Goal: Task Accomplishment & Management: Use online tool/utility

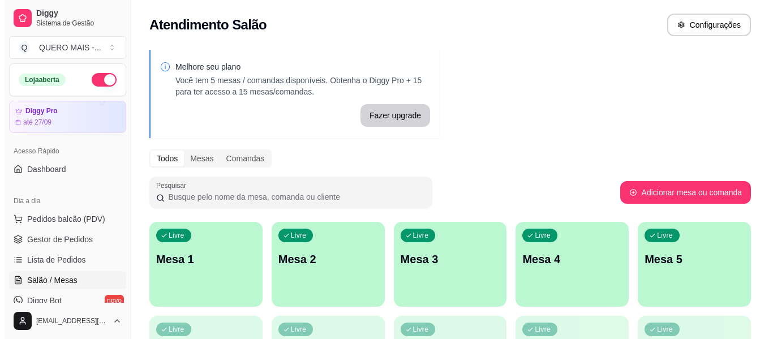
scroll to position [113, 0]
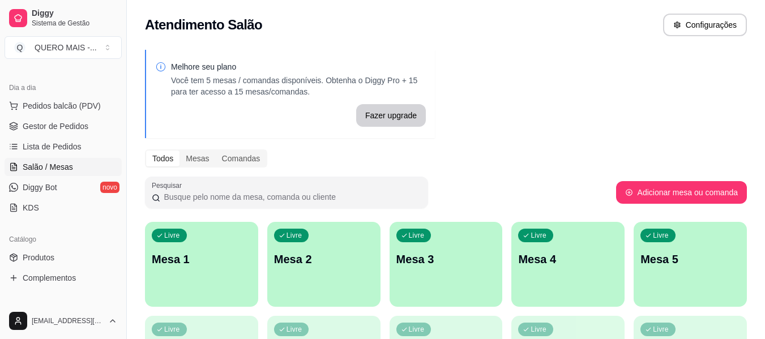
click at [213, 267] on div "Livre Mesa 1" at bounding box center [201, 257] width 113 height 71
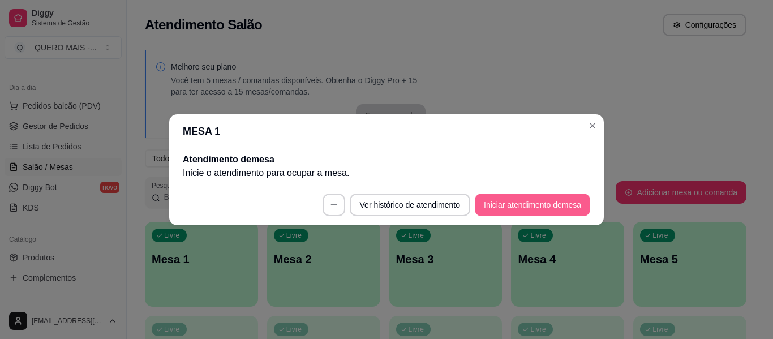
click at [522, 200] on button "Iniciar atendimento de mesa" at bounding box center [532, 205] width 115 height 23
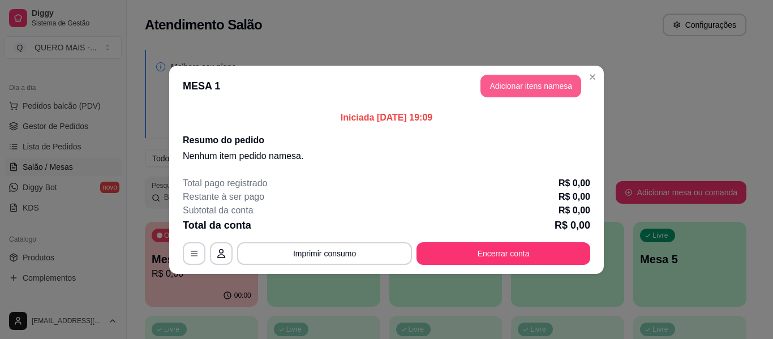
click at [522, 89] on button "Adicionar itens na mesa" at bounding box center [531, 86] width 101 height 23
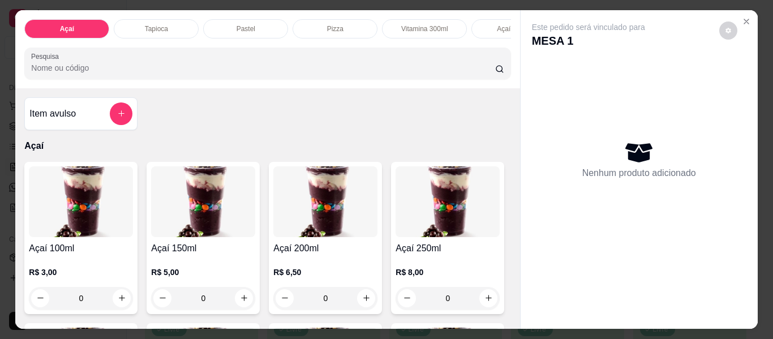
scroll to position [0, 173]
click at [410, 19] on div "Lanches" at bounding box center [430, 28] width 85 height 19
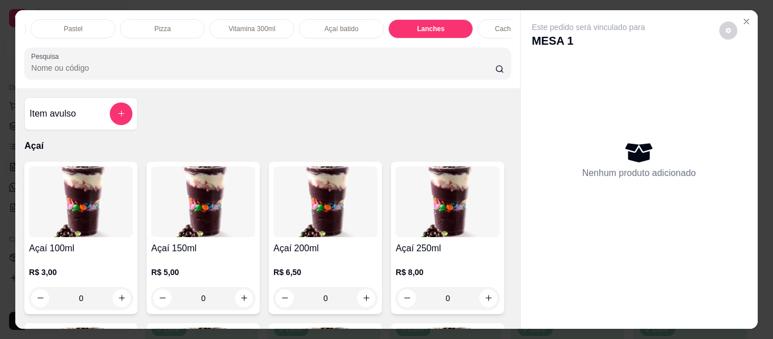
scroll to position [31, 0]
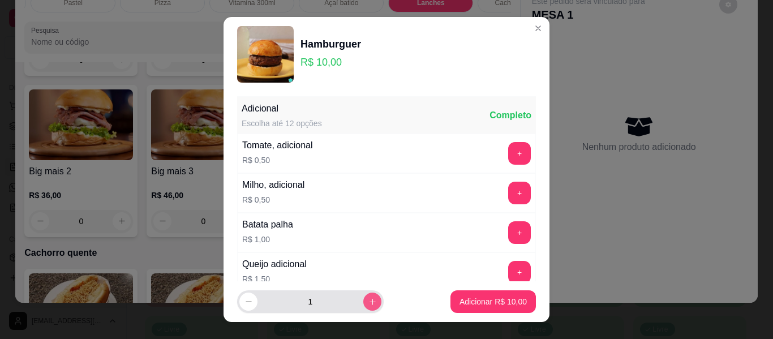
click at [369, 303] on icon "increase-product-quantity" at bounding box center [373, 302] width 8 height 8
type input "2"
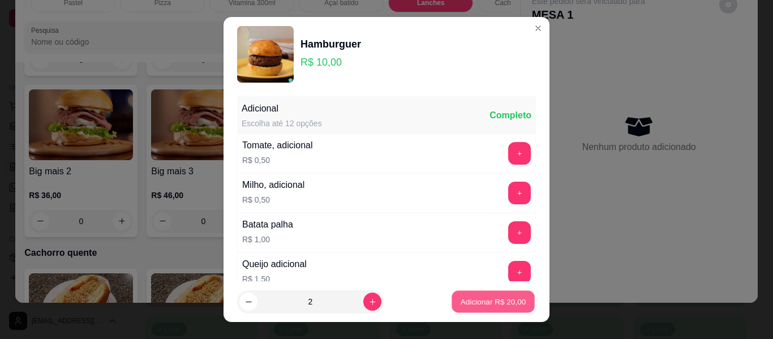
click at [477, 306] on p "Adicionar R$ 20,00" at bounding box center [494, 301] width 66 height 11
type input "2"
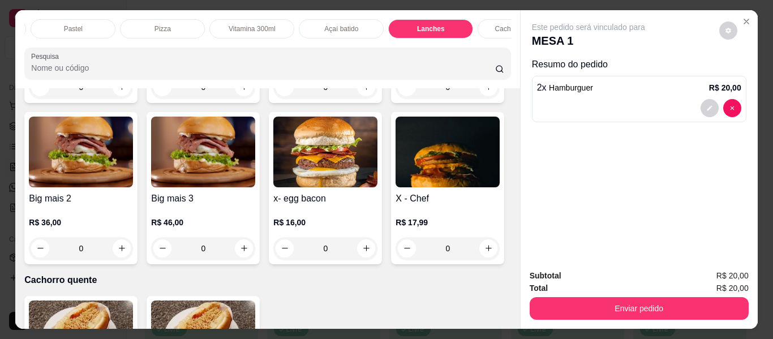
scroll to position [0, 0]
click at [42, 23] on div "Açaí" at bounding box center [66, 28] width 85 height 19
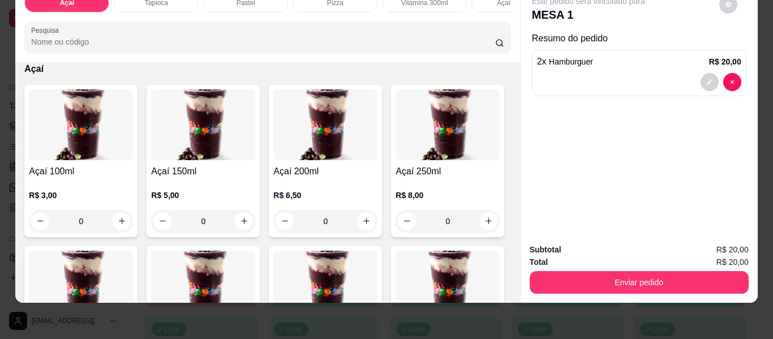
scroll to position [164, 0]
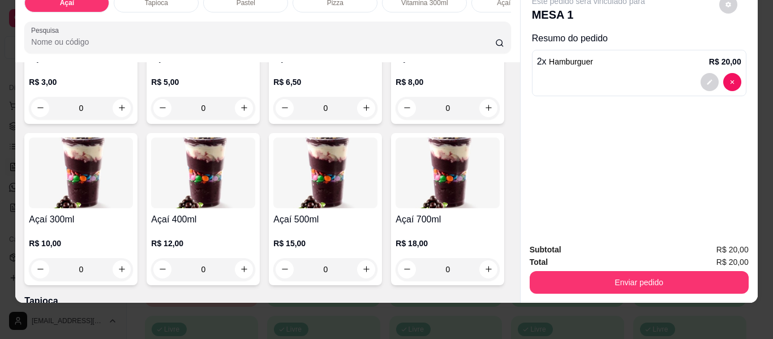
click at [133, 269] on div "0" at bounding box center [81, 269] width 104 height 23
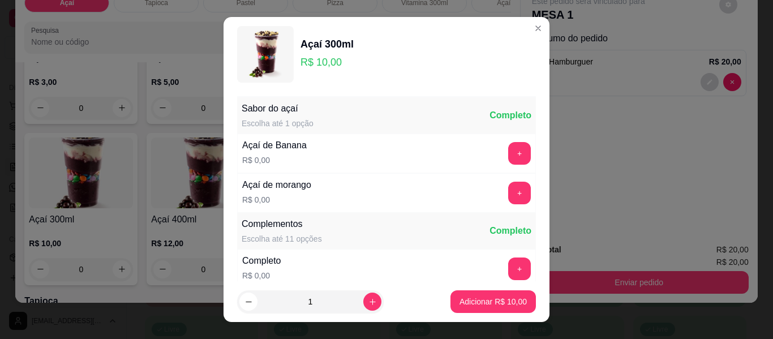
scroll to position [57, 0]
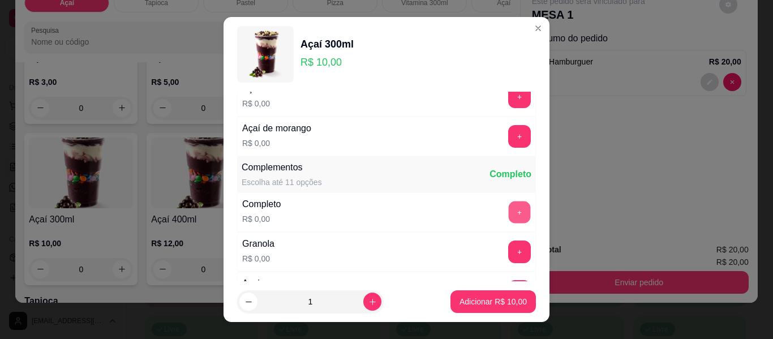
click at [509, 210] on button "+" at bounding box center [520, 213] width 22 height 22
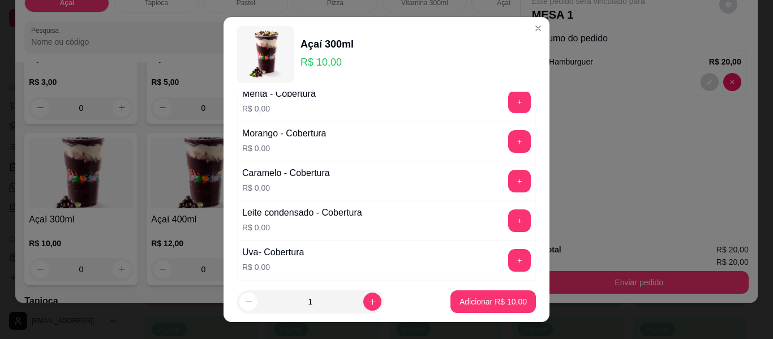
scroll to position [792, 0]
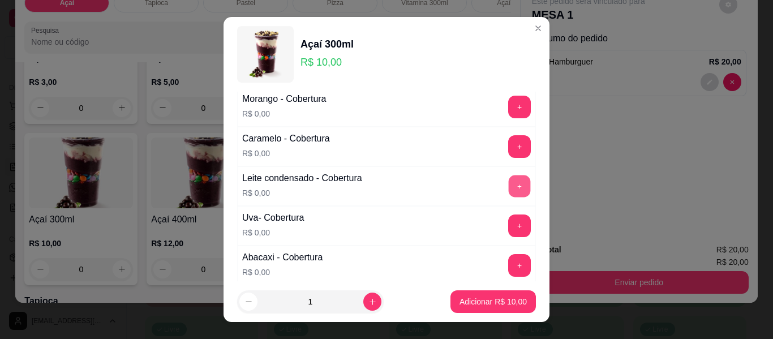
click at [509, 184] on button "+" at bounding box center [520, 186] width 22 height 22
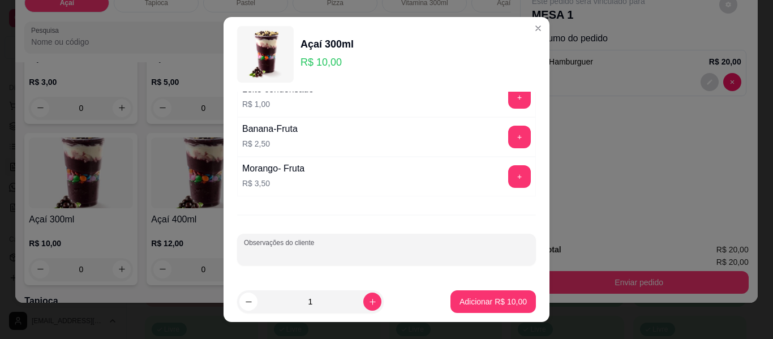
click at [409, 250] on input "Observações do cliente" at bounding box center [386, 253] width 285 height 11
type input "sem amendoim e sem paçoca"
click at [451, 295] on button "Adicionar R$ 10,00" at bounding box center [493, 301] width 85 height 23
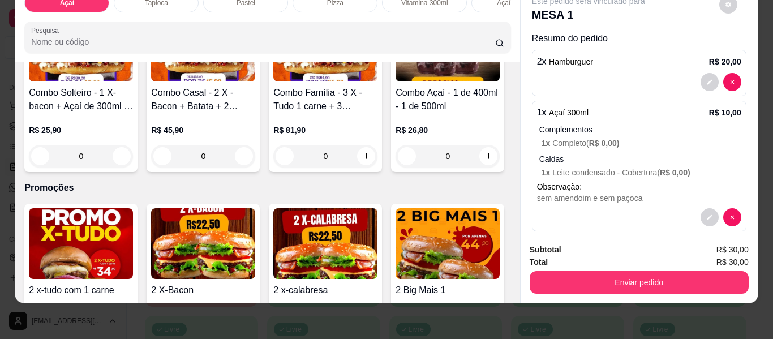
scroll to position [3164, 0]
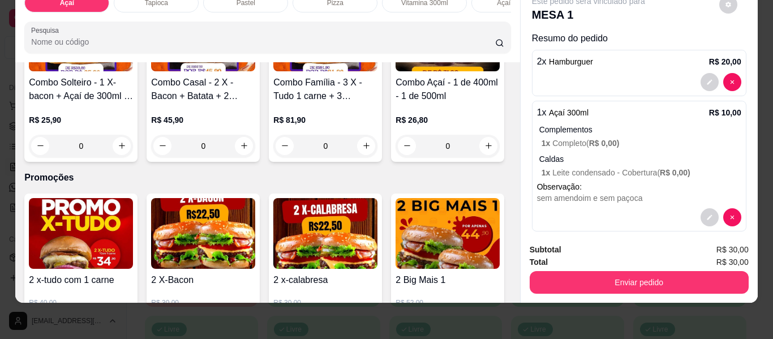
type input "1"
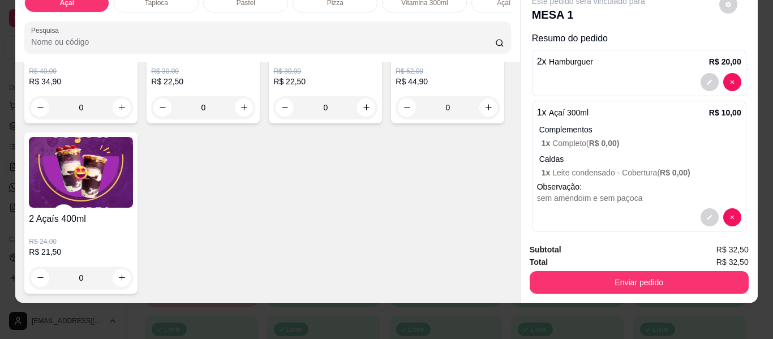
scroll to position [3447, 0]
type input "1"
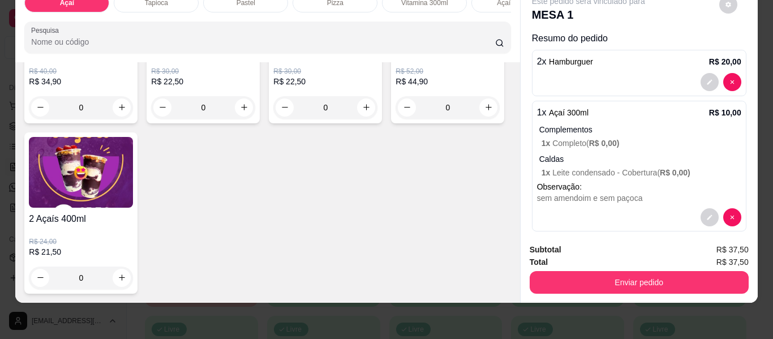
type input "1"
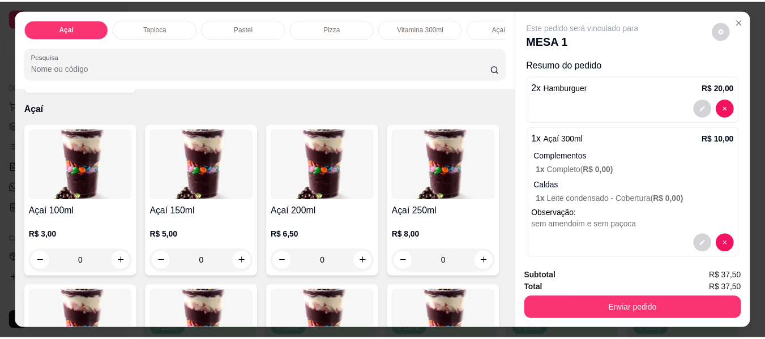
scroll to position [0, 0]
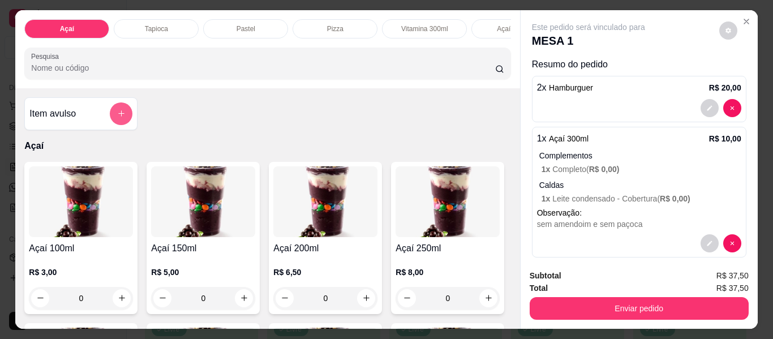
click at [115, 123] on button "add-separate-item" at bounding box center [121, 113] width 23 height 23
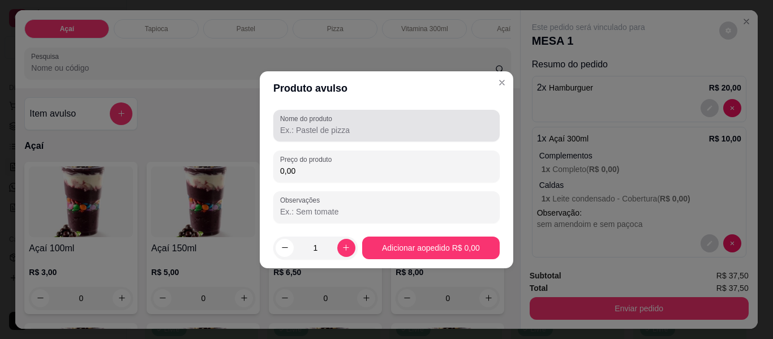
click at [375, 123] on div at bounding box center [386, 125] width 213 height 23
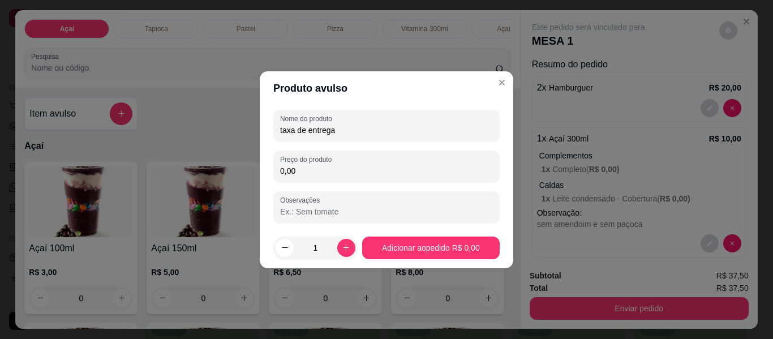
type input "taxa de entrega"
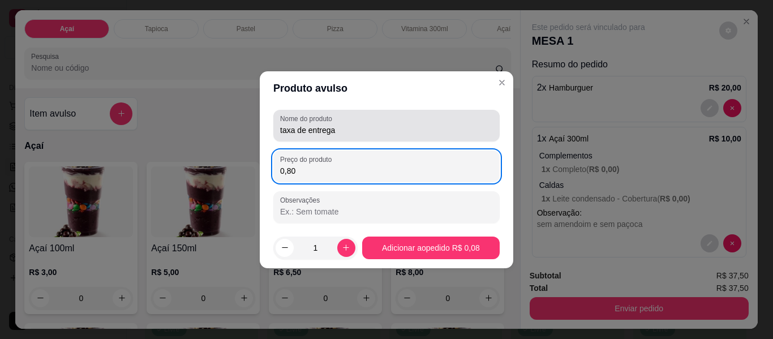
type input "8,00"
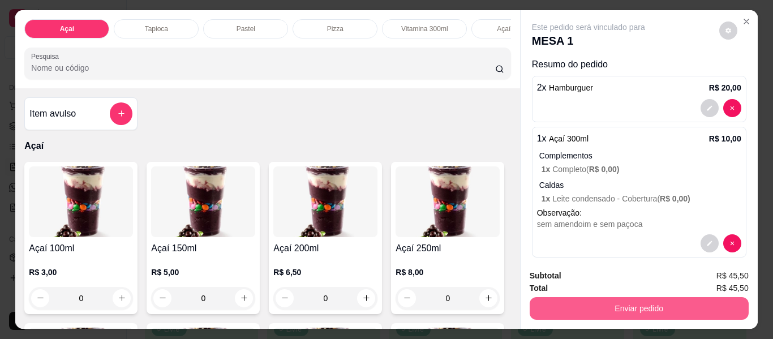
click at [657, 305] on button "Enviar pedido" at bounding box center [639, 308] width 219 height 23
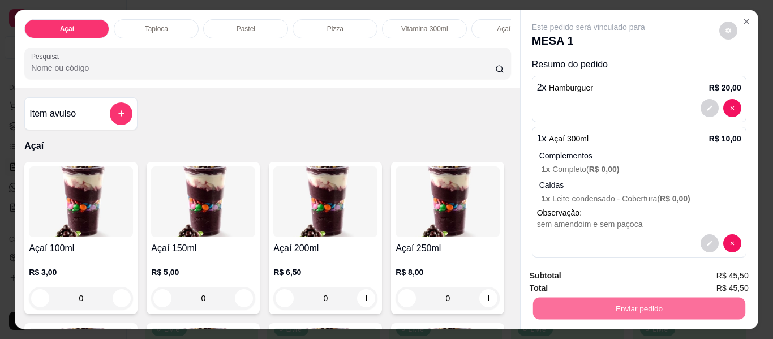
click at [705, 283] on button "Enviar pedido" at bounding box center [719, 277] width 64 height 22
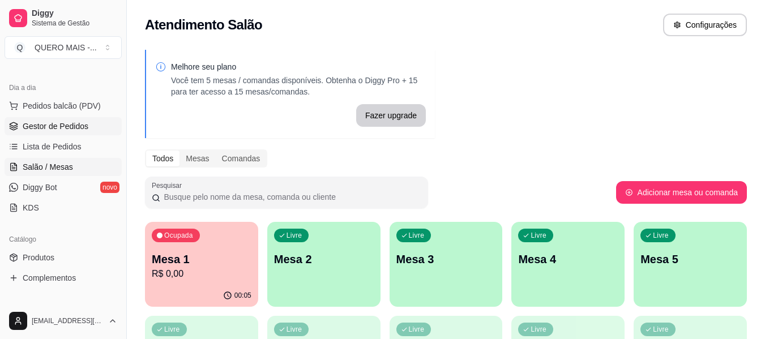
click at [59, 124] on span "Gestor de Pedidos" at bounding box center [56, 126] width 66 height 11
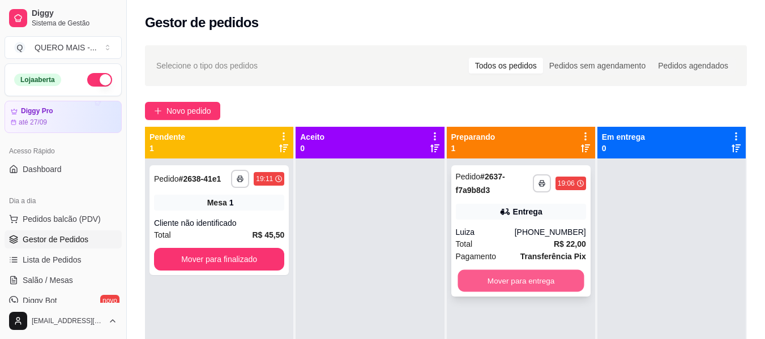
click at [535, 288] on button "Mover para entrega" at bounding box center [520, 281] width 126 height 22
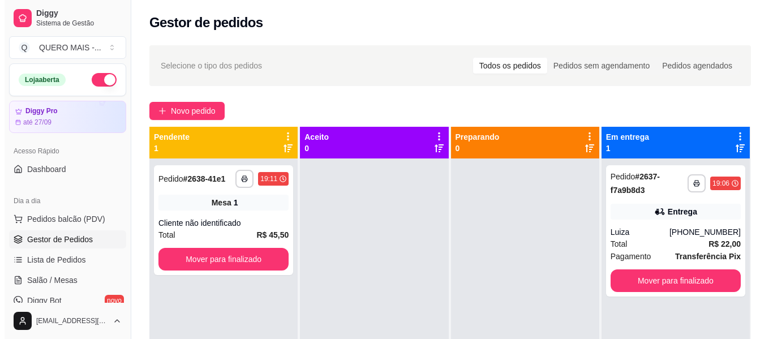
scroll to position [32, 0]
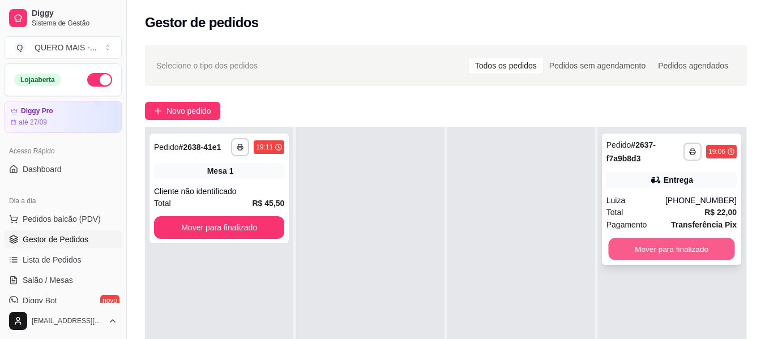
click at [632, 251] on button "Mover para finalizado" at bounding box center [671, 249] width 126 height 22
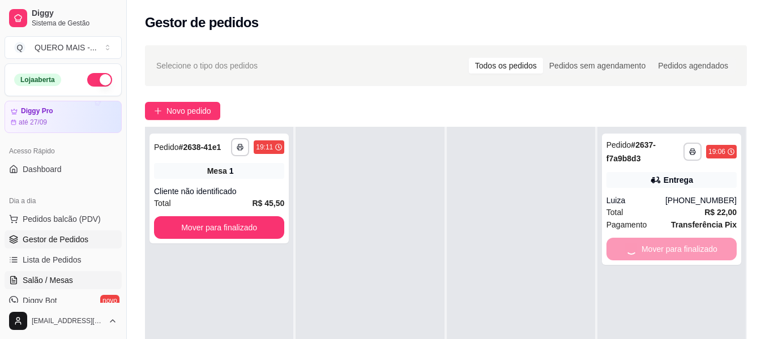
click at [34, 282] on span "Salão / Mesas" at bounding box center [48, 280] width 50 height 11
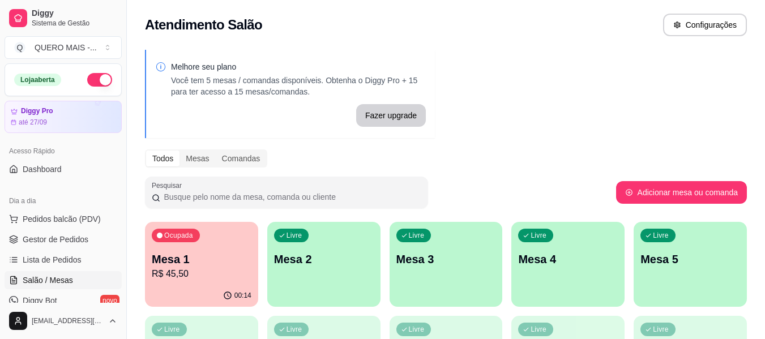
click at [218, 260] on p "Mesa 1" at bounding box center [202, 259] width 100 height 16
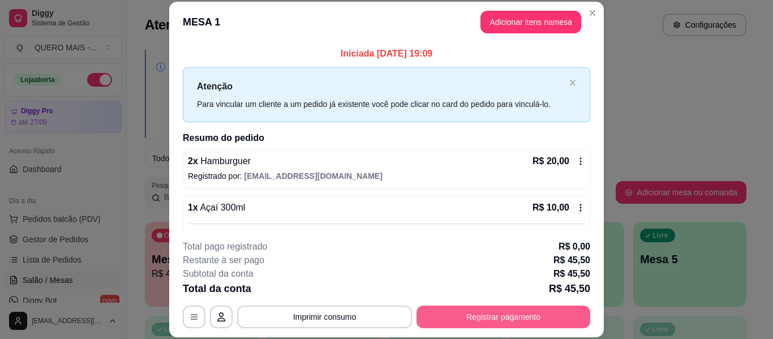
click at [482, 318] on button "Registrar pagamento" at bounding box center [504, 317] width 174 height 23
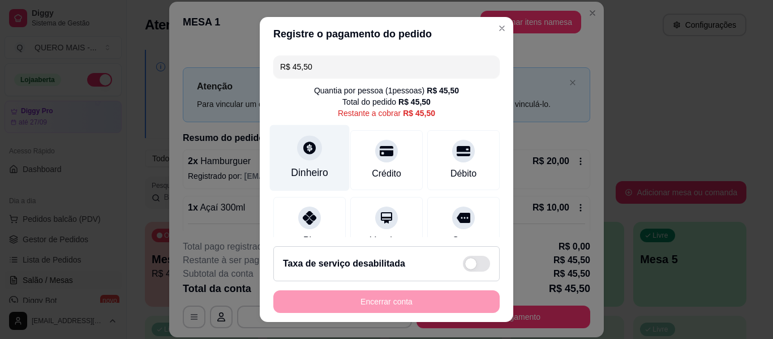
click at [303, 156] on div at bounding box center [309, 147] width 25 height 25
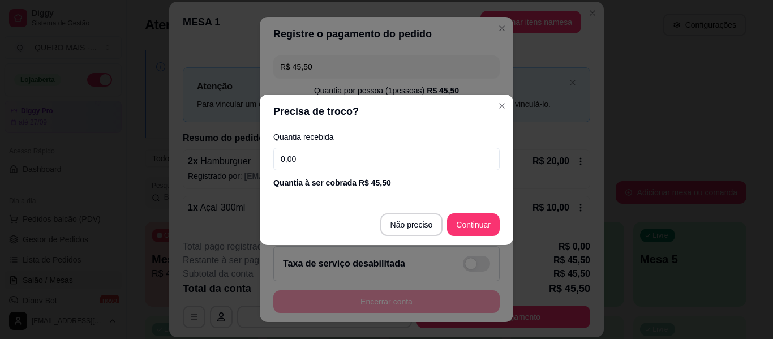
click at [304, 157] on input "0,00" at bounding box center [386, 159] width 226 height 23
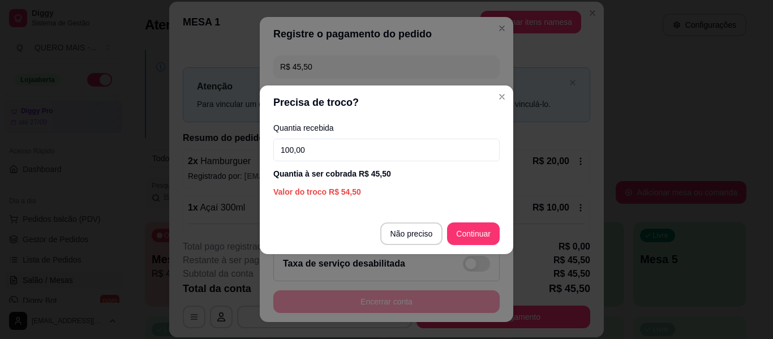
type input "100,00"
